Goal: Task Accomplishment & Management: Use online tool/utility

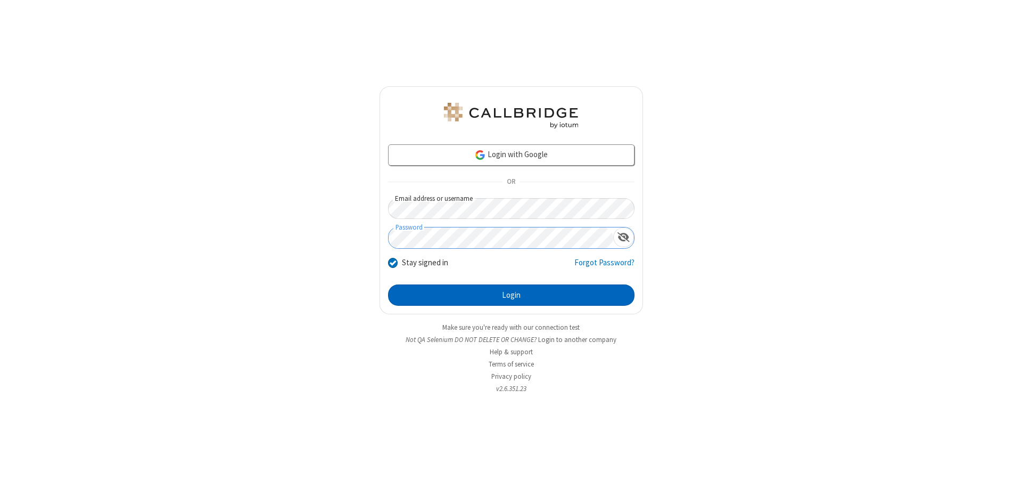
click at [511, 295] on button "Login" at bounding box center [511, 294] width 247 height 21
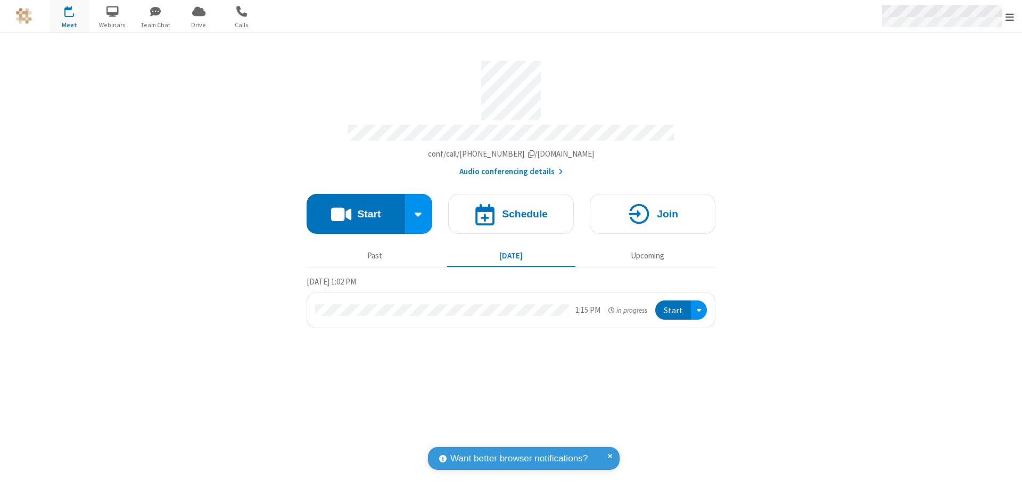
click at [1010, 17] on span "Open menu" at bounding box center [1010, 17] width 9 height 11
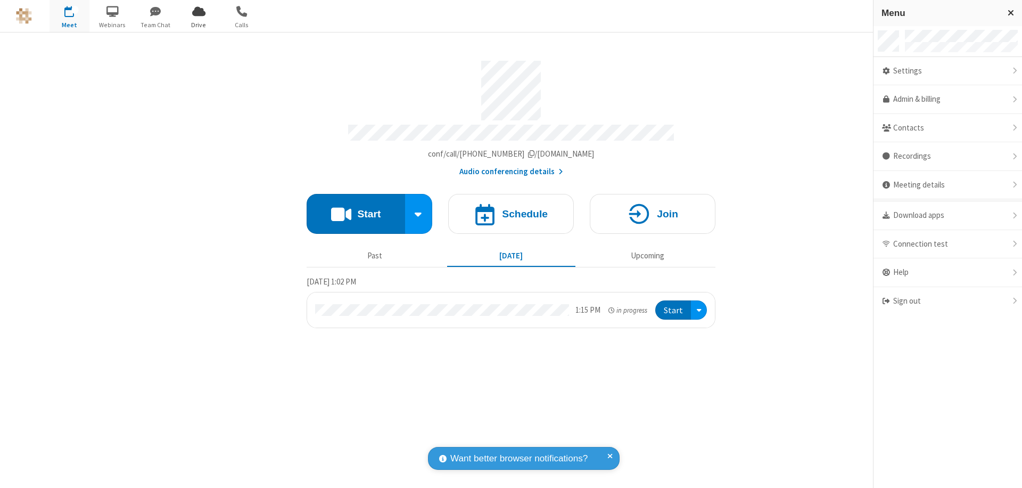
click at [199, 24] on span "Drive" at bounding box center [199, 25] width 40 height 10
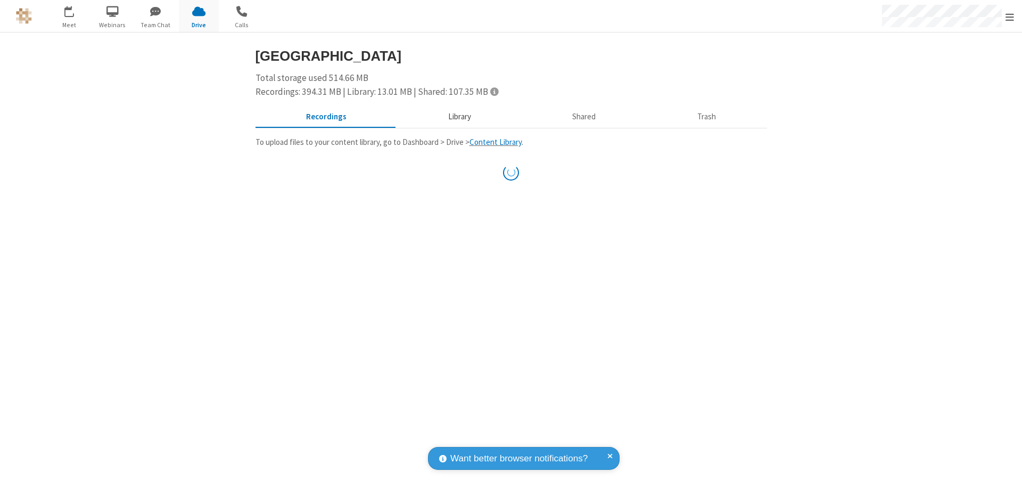
click at [458, 117] on button "Library" at bounding box center [459, 117] width 125 height 20
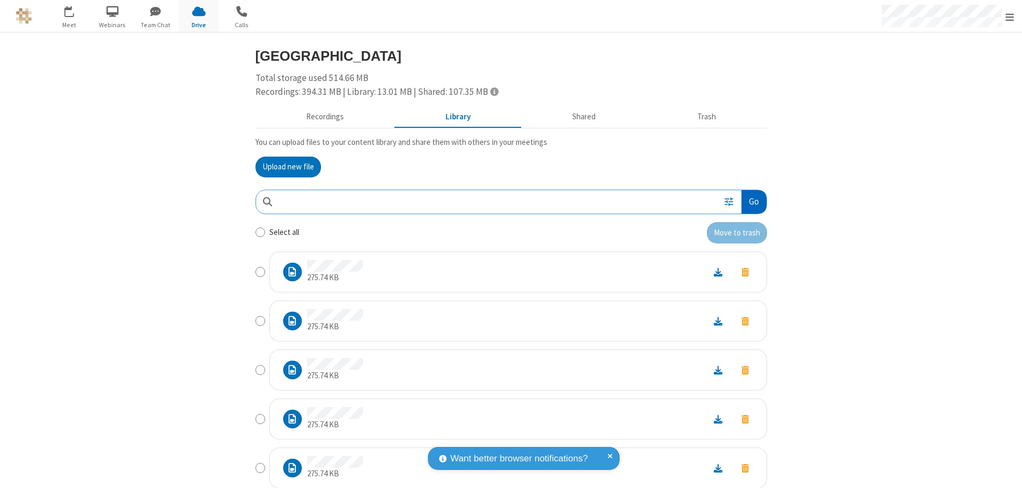
click at [750, 201] on button "Go" at bounding box center [754, 202] width 24 height 24
click at [284, 167] on button "Upload new file" at bounding box center [288, 167] width 65 height 21
